Goal: Task Accomplishment & Management: Complete application form

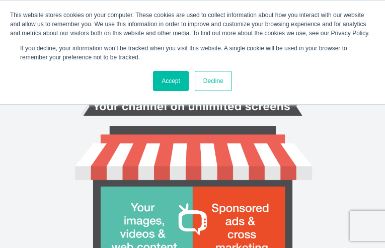
type input "FoLIwhbQHhbO"
type input "[EMAIL_ADDRESS][DOMAIN_NAME]"
type input "NCYZZpfksfFE"
type input "tcbKzegHR"
type input "qfJpnlfyMhaZvQe"
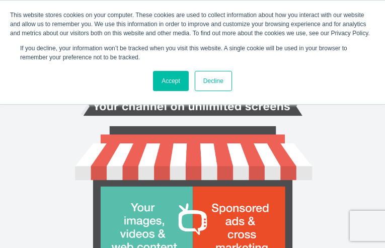
type input "Mklycwdv"
type input "6242185592"
